Goal: Task Accomplishment & Management: Manage account settings

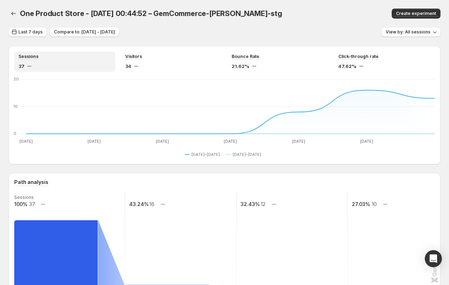
scroll to position [157, 0]
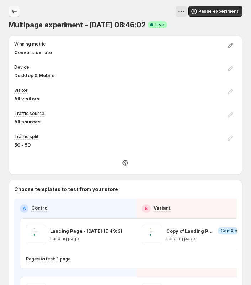
click at [14, 12] on icon "Experiments" at bounding box center [14, 11] width 7 height 7
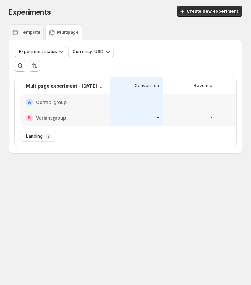
scroll to position [0, 159]
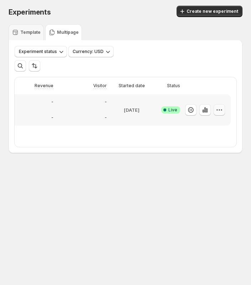
click at [218, 108] on icon "button" at bounding box center [218, 109] width 7 height 7
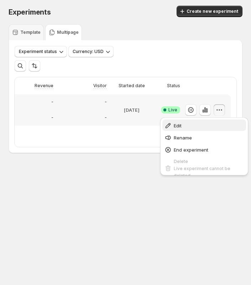
click at [182, 125] on span "Edit" at bounding box center [209, 125] width 70 height 7
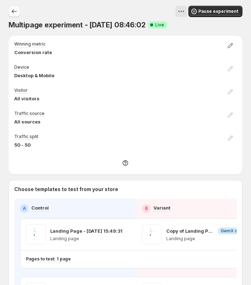
click at [12, 10] on icon "Experiments" at bounding box center [14, 12] width 5 height 4
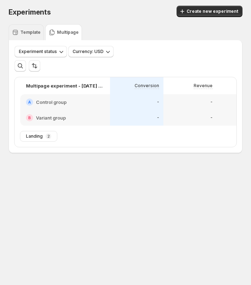
click at [23, 34] on p "Template" at bounding box center [30, 33] width 20 height 6
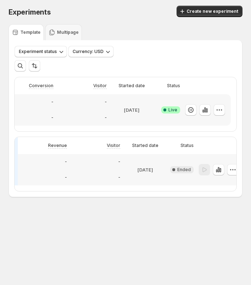
scroll to position [0, 159]
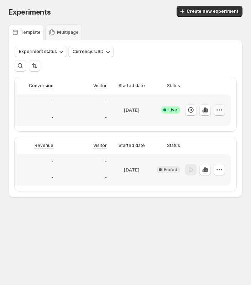
click at [220, 110] on icon "button" at bounding box center [218, 109] width 7 height 7
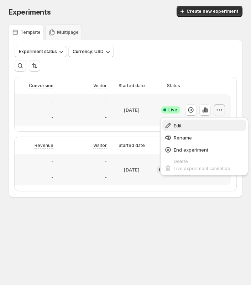
click at [186, 126] on span "Edit" at bounding box center [209, 125] width 70 height 7
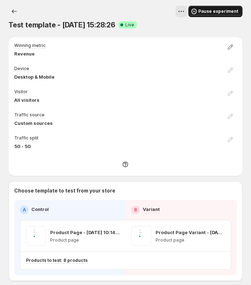
click at [213, 12] on span "Pause experiment" at bounding box center [218, 12] width 40 height 6
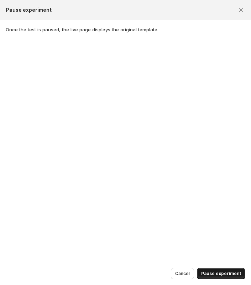
click at [224, 271] on span "Pause experiment" at bounding box center [221, 274] width 40 height 6
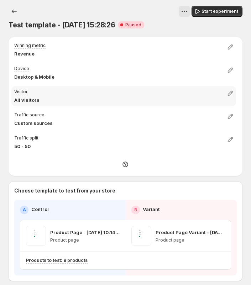
scroll to position [0, 0]
click at [14, 11] on icon "Experiments" at bounding box center [14, 11] width 7 height 7
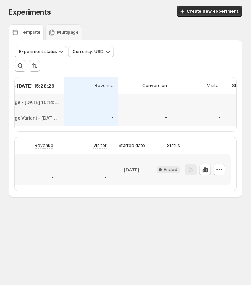
scroll to position [0, 159]
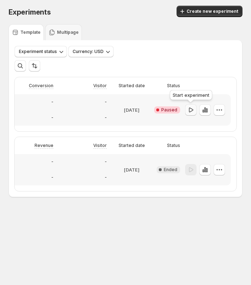
click at [189, 110] on icon "button" at bounding box center [191, 109] width 4 height 5
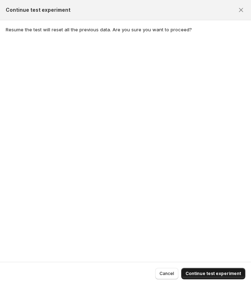
click at [198, 273] on span "Continue test experiment" at bounding box center [212, 274] width 55 height 6
